Goal: Navigation & Orientation: Find specific page/section

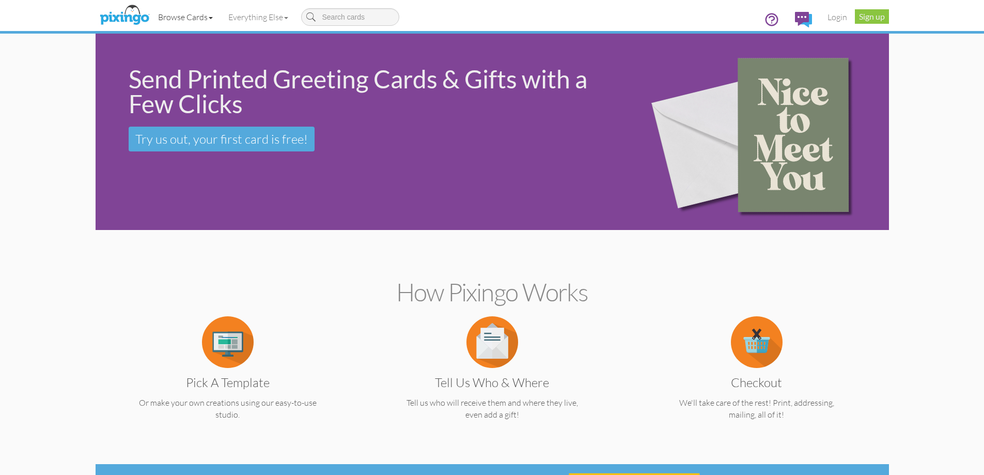
click at [210, 16] on link "Browse Cards" at bounding box center [185, 17] width 70 height 26
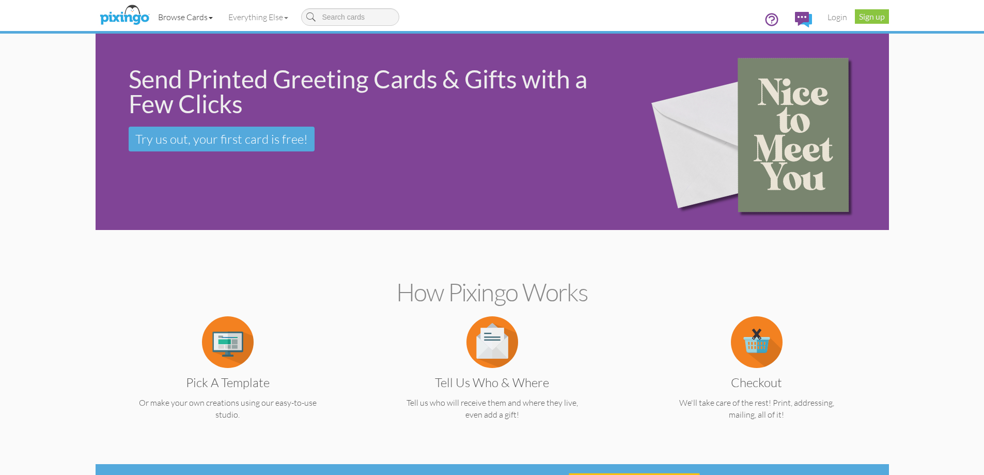
click at [210, 16] on link "Browse Cards" at bounding box center [185, 17] width 70 height 26
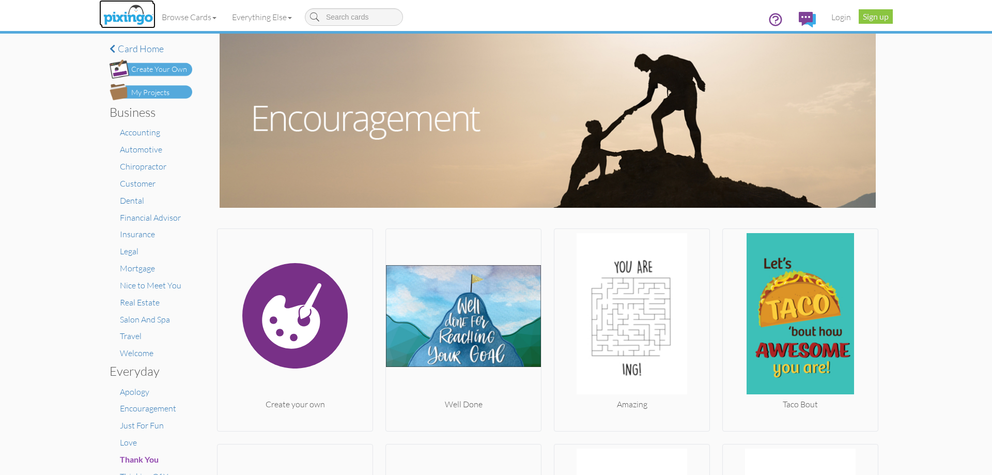
click at [135, 14] on img at bounding box center [128, 16] width 55 height 26
